Goal: Entertainment & Leisure: Consume media (video, audio)

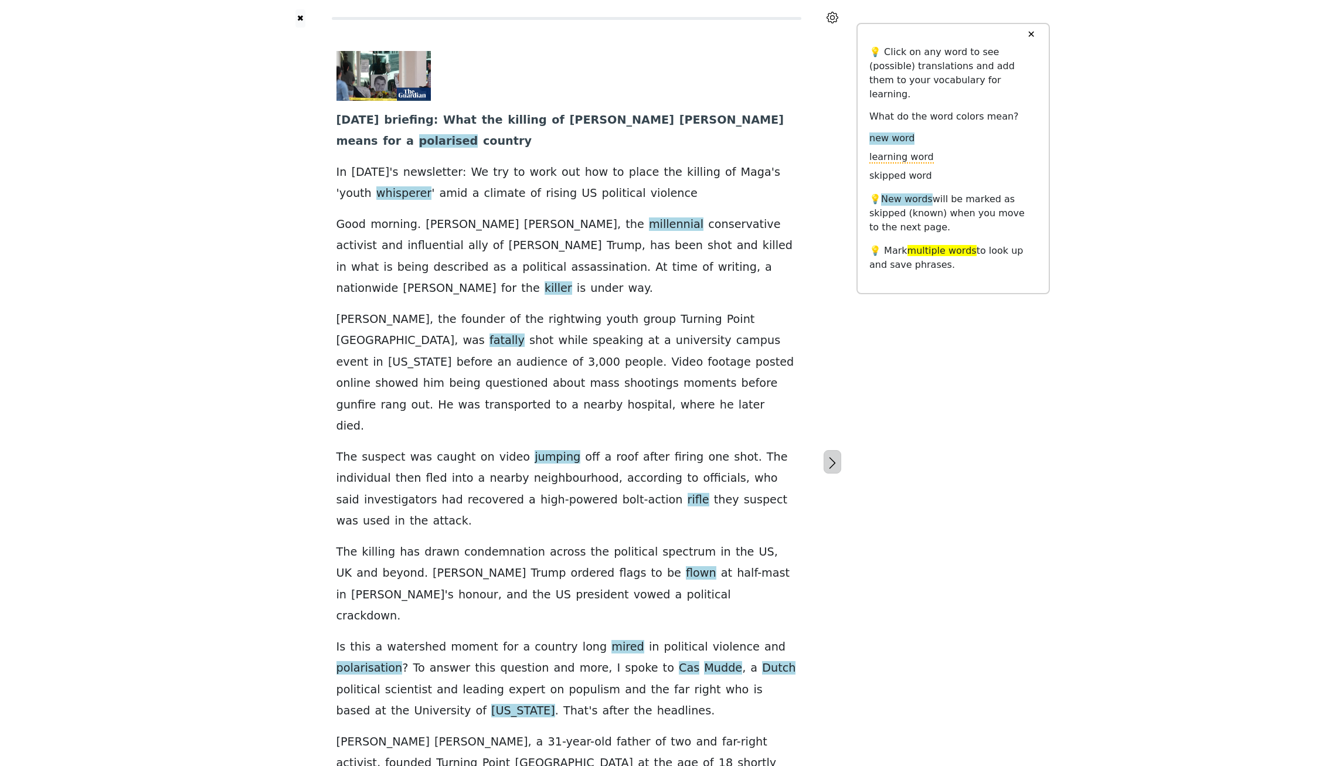
click at [832, 450] on button "button" at bounding box center [833, 461] width 18 height 23
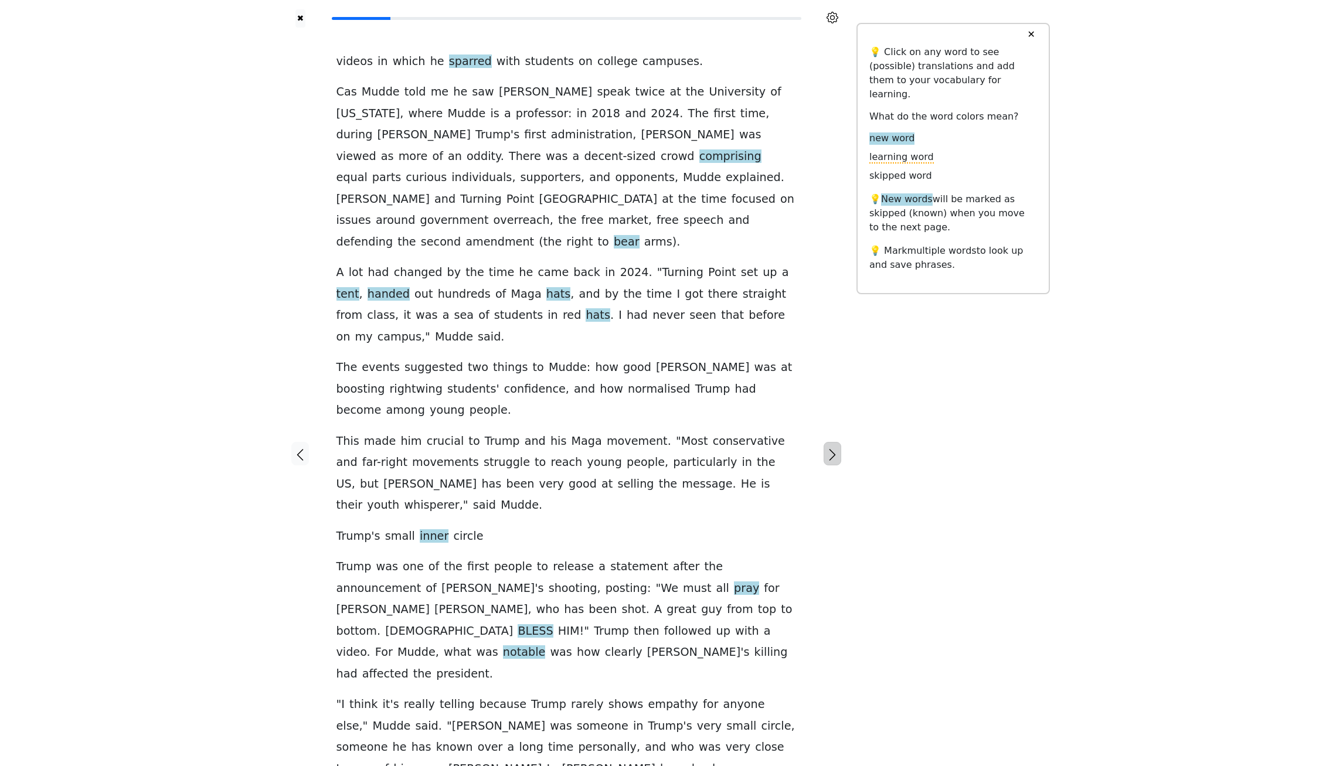
click at [831, 448] on icon "button" at bounding box center [832, 455] width 14 height 14
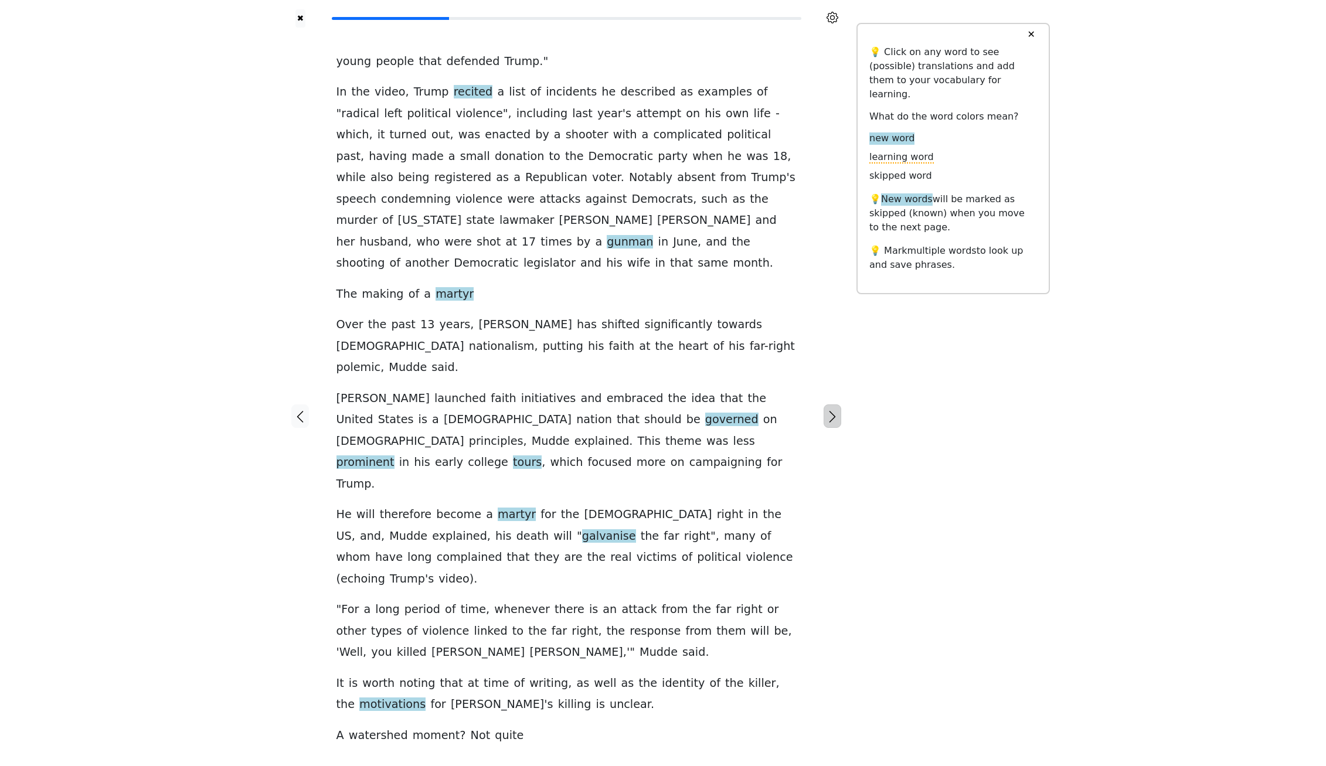
click at [831, 410] on icon "button" at bounding box center [832, 417] width 14 height 14
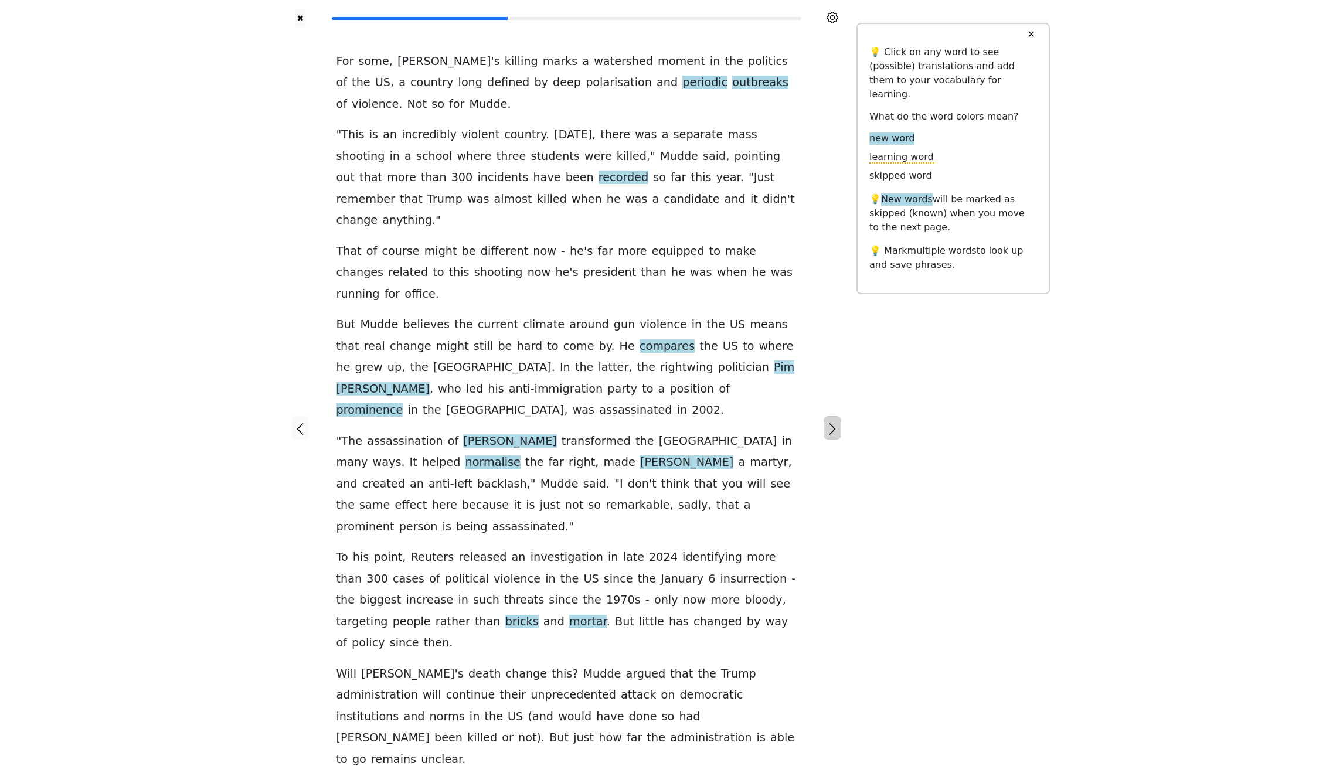
click at [829, 422] on icon "button" at bounding box center [832, 429] width 14 height 14
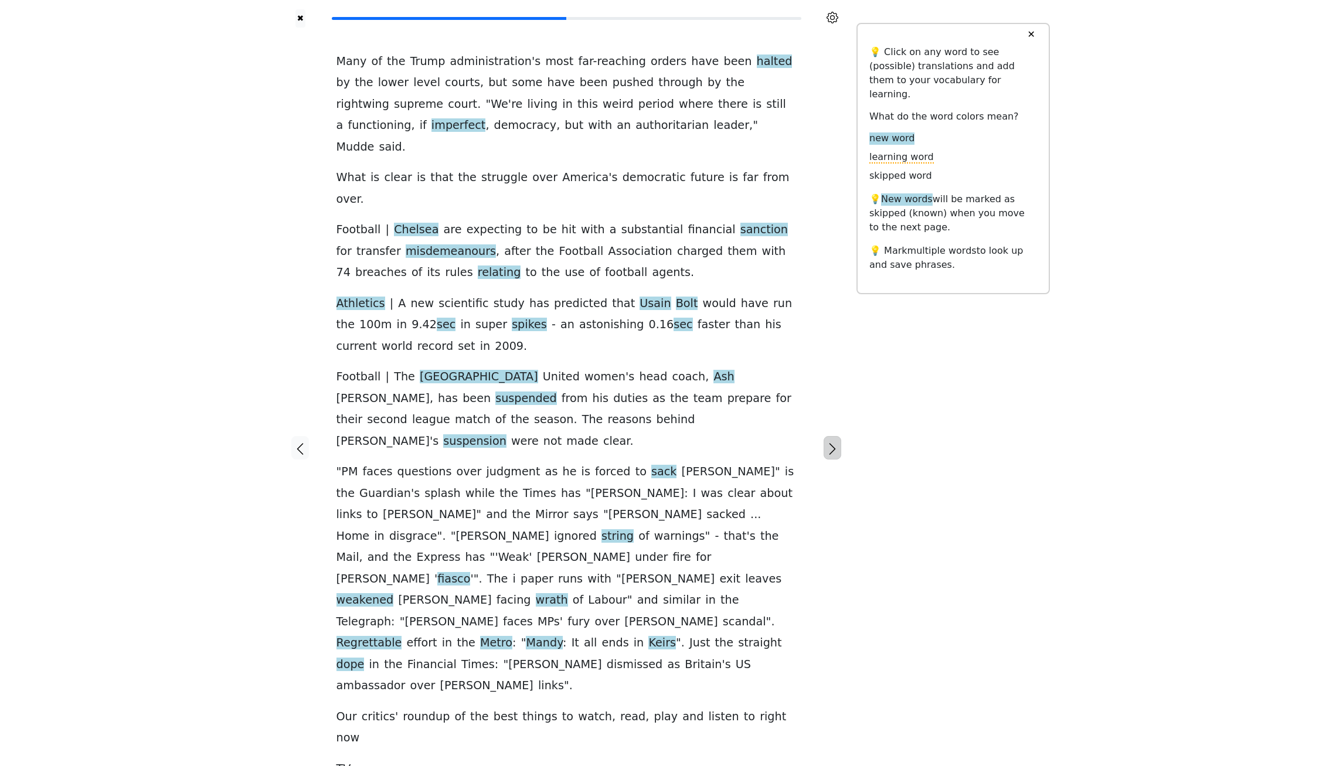
click at [833, 442] on icon "button" at bounding box center [832, 449] width 14 height 14
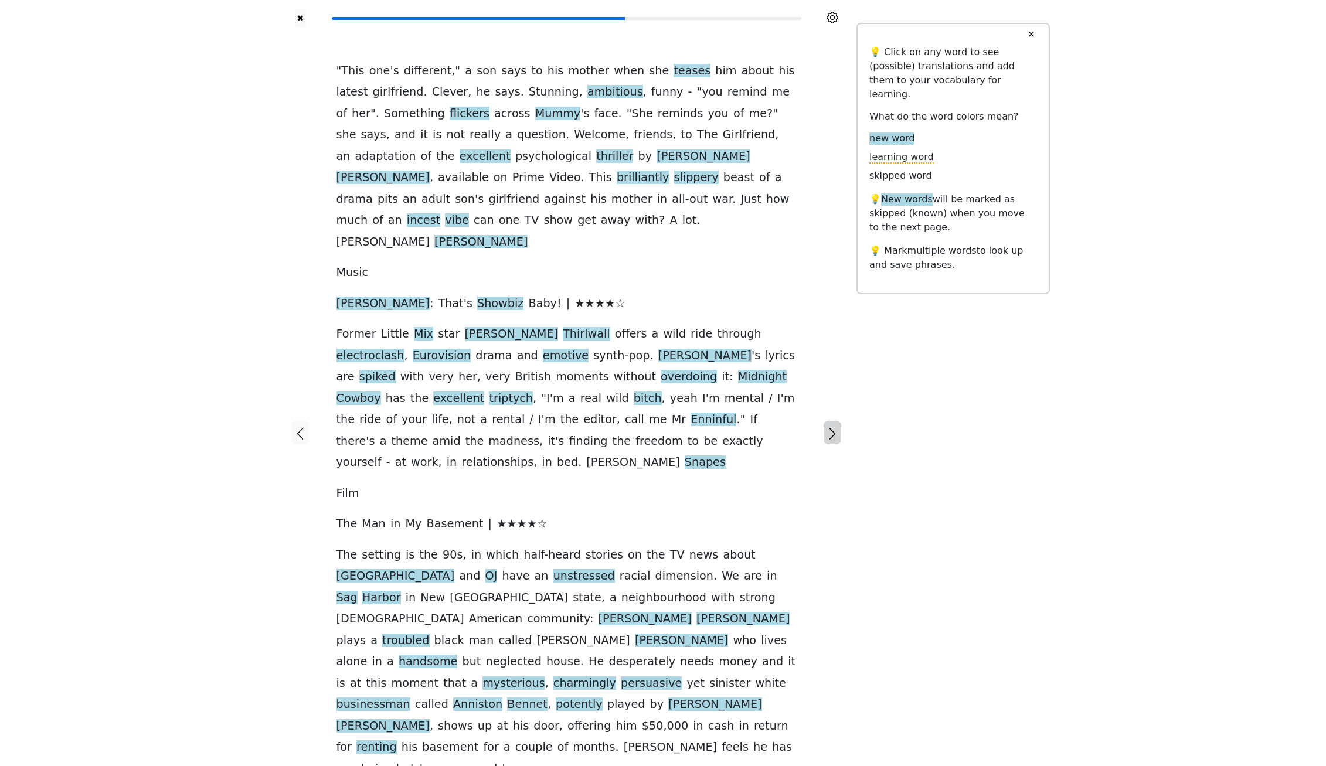
click at [831, 427] on icon "button" at bounding box center [832, 434] width 14 height 14
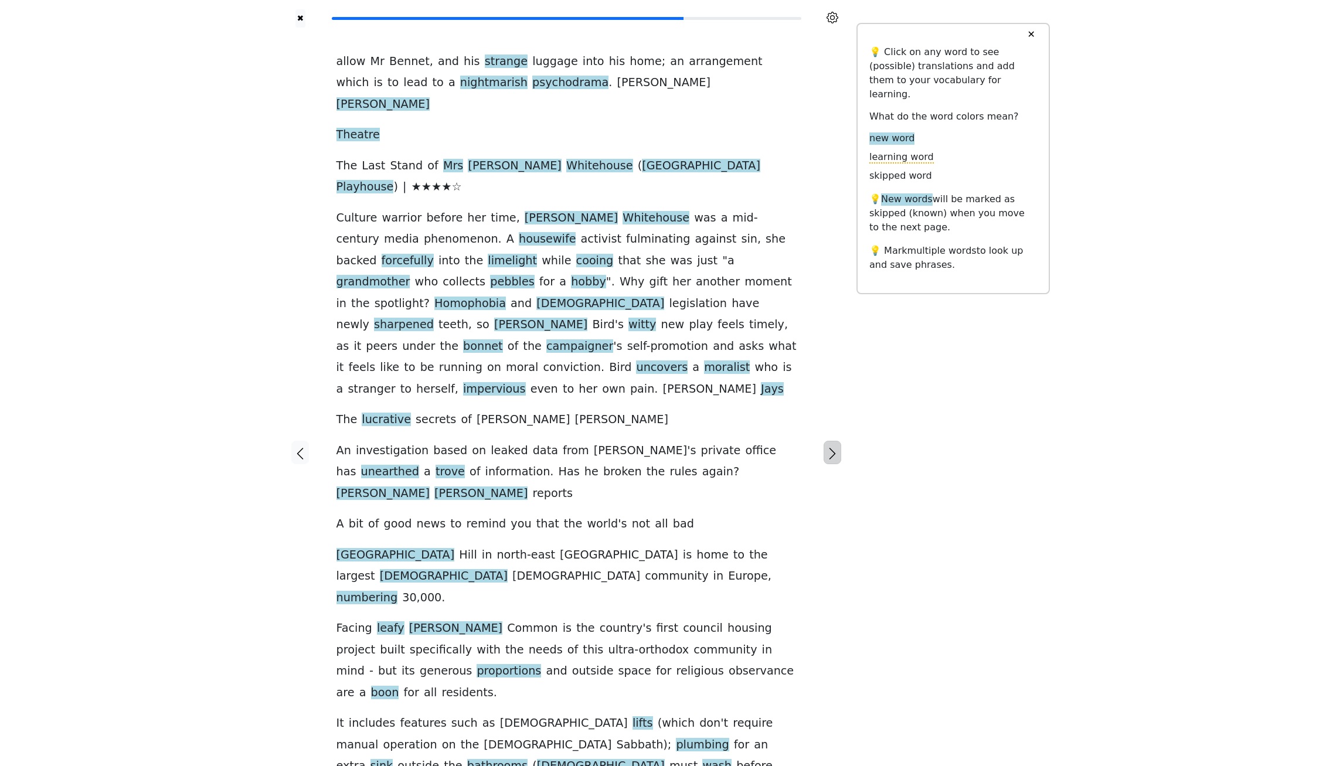
click at [826, 447] on icon "button" at bounding box center [832, 454] width 14 height 14
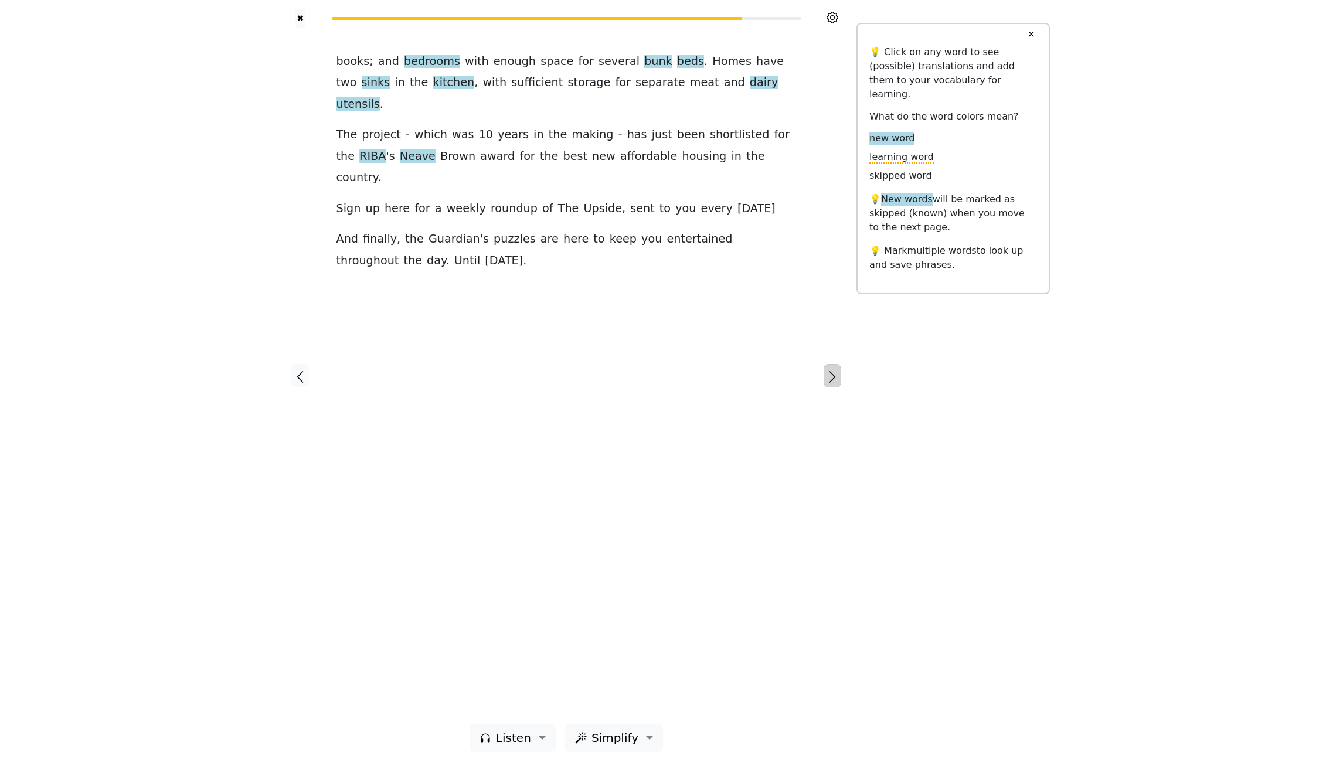
click at [833, 377] on icon "button" at bounding box center [832, 377] width 14 height 14
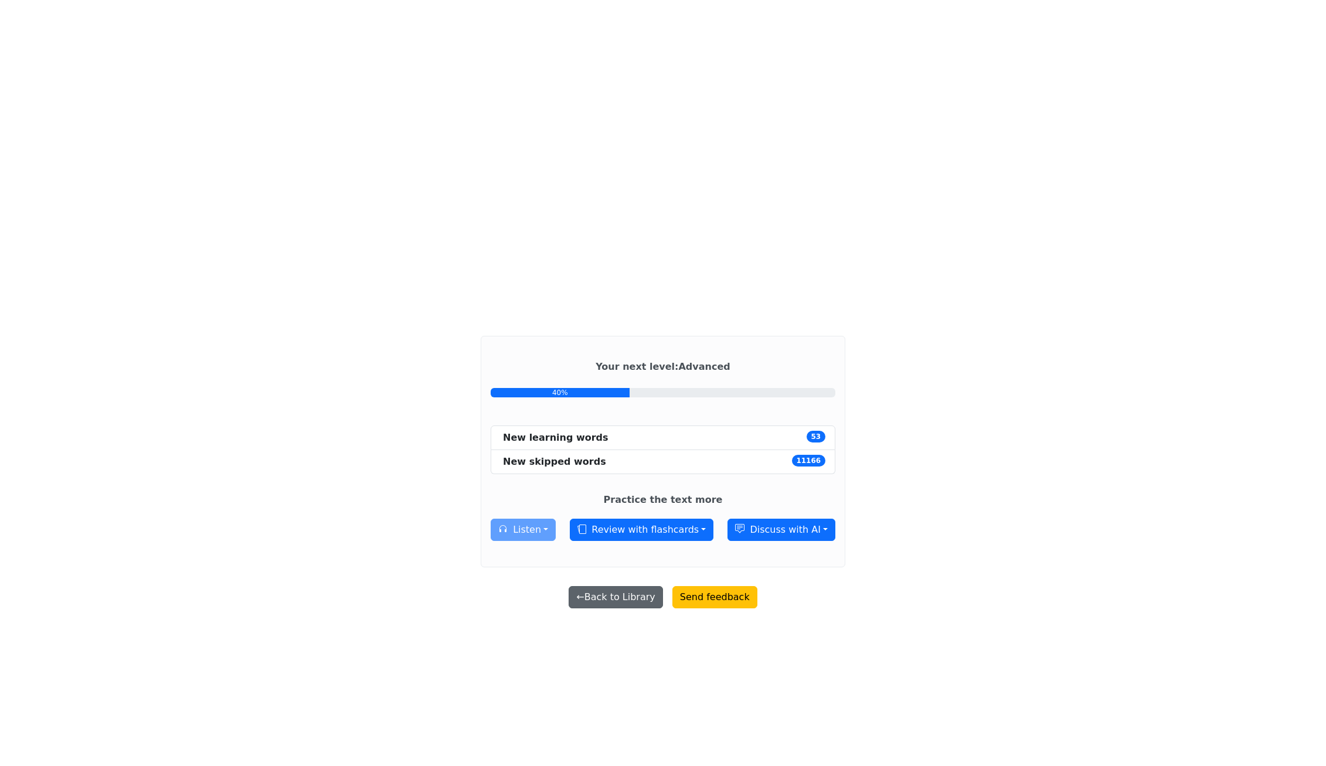
click at [619, 594] on button "← Back to Library" at bounding box center [616, 597] width 94 height 22
